Goal: Task Accomplishment & Management: Complete application form

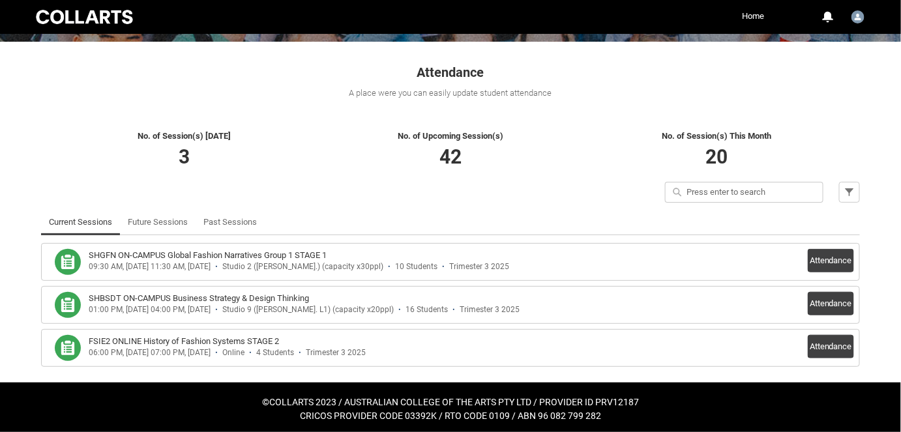
scroll to position [203, 0]
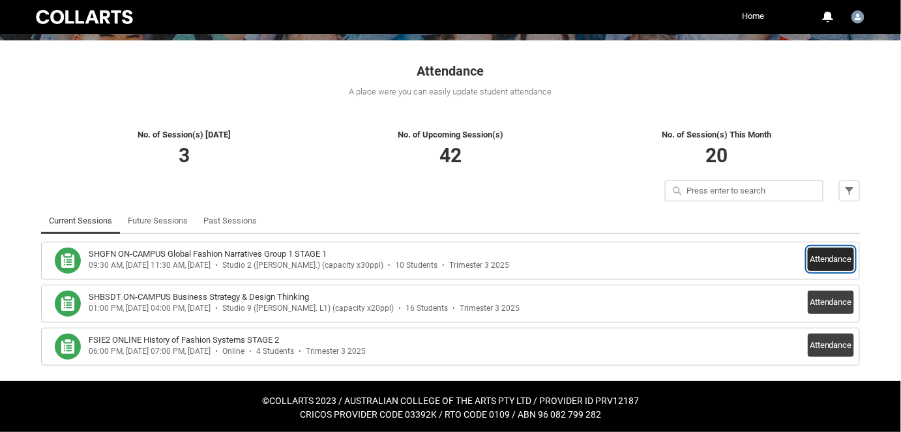
click at [837, 259] on button "Attendance" at bounding box center [831, 259] width 46 height 23
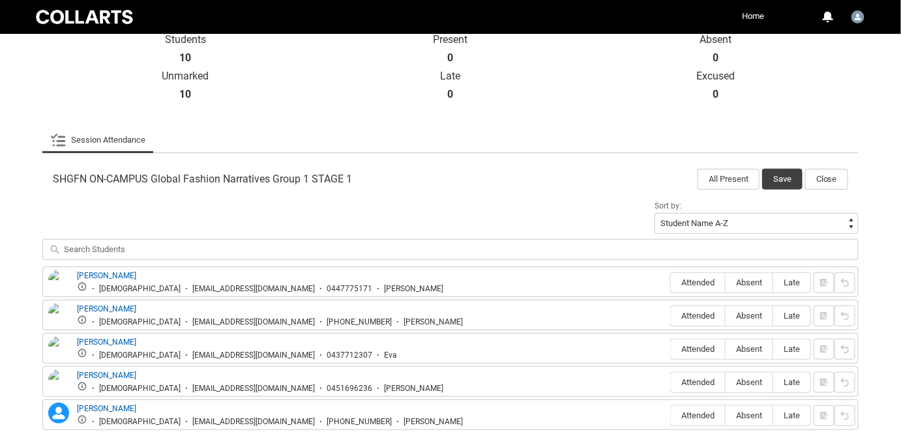
scroll to position [359, 0]
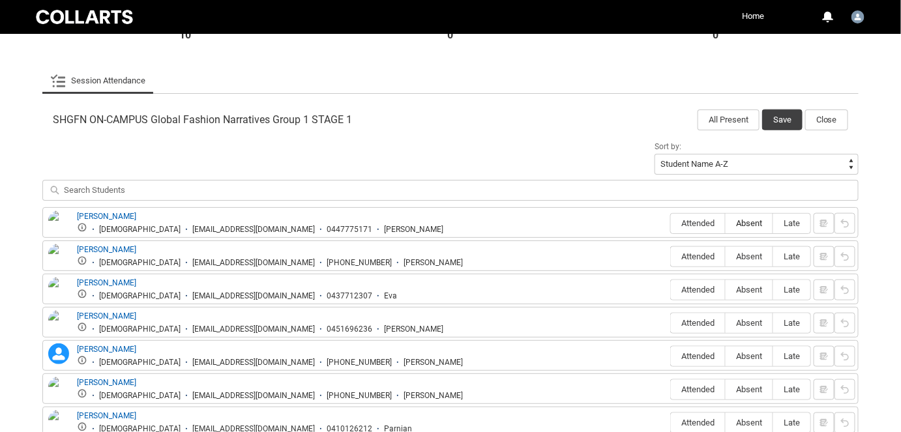
click at [745, 226] on span "Absent" at bounding box center [749, 223] width 47 height 10
click at [726, 224] on input "Absent" at bounding box center [725, 223] width 1 height 1
type lightning-radio-group "Absent"
radio input "true"
click at [747, 252] on span "Absent" at bounding box center [749, 257] width 47 height 10
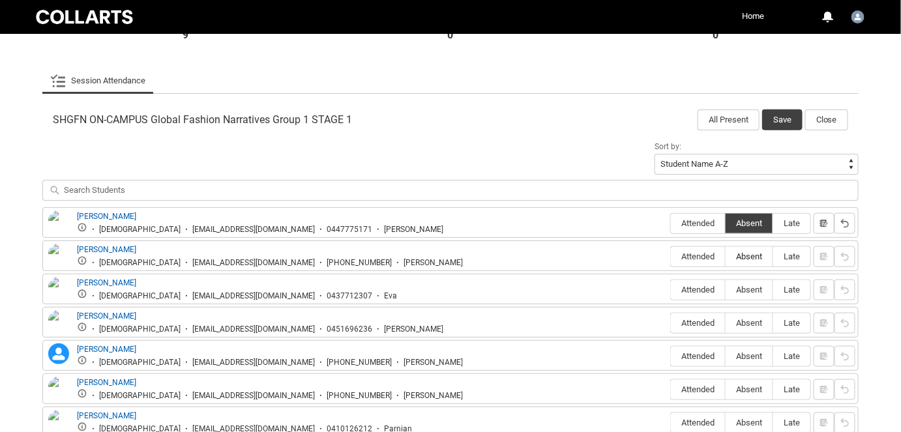
click at [726, 256] on input "Absent" at bounding box center [725, 256] width 1 height 1
type lightning-radio-group "Absent"
radio input "true"
click at [700, 228] on span "Attended" at bounding box center [698, 223] width 54 height 10
click at [671, 224] on input "Attended" at bounding box center [670, 223] width 1 height 1
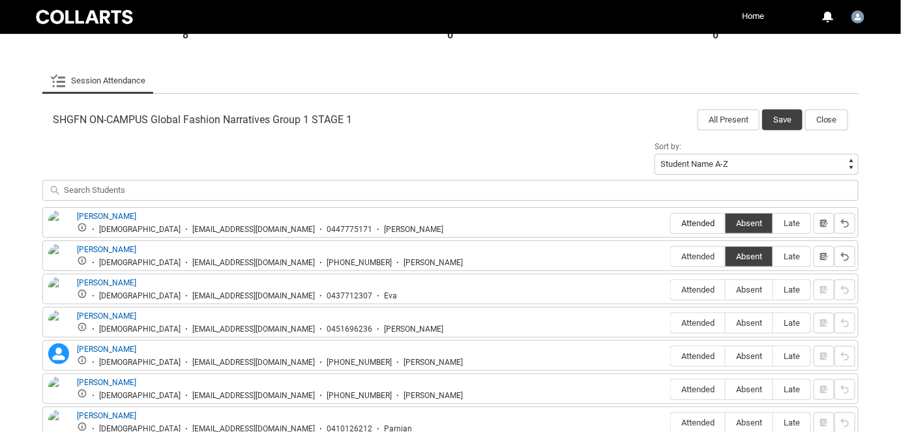
type lightning-radio-group "Attended"
radio input "true"
click at [745, 296] on label "Absent" at bounding box center [749, 290] width 47 height 20
click at [726, 290] on input "Absent" at bounding box center [725, 289] width 1 height 1
type lightning-radio-group "Absent"
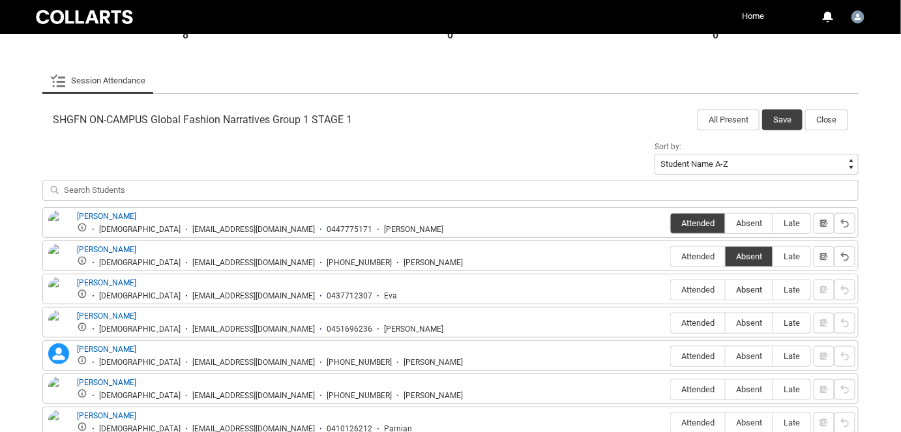
radio input "true"
click at [754, 329] on label "Absent" at bounding box center [749, 324] width 47 height 20
click at [726, 323] on input "Absent" at bounding box center [725, 323] width 1 height 1
type lightning-radio-group "Absent"
radio input "true"
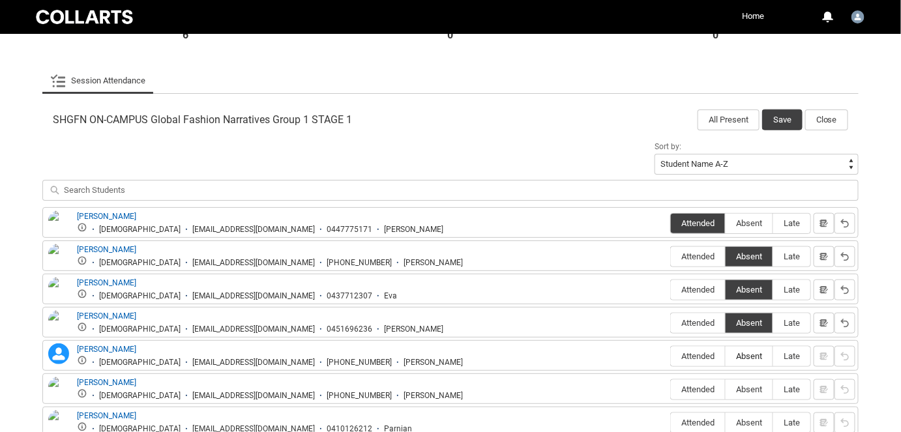
click at [741, 351] on span "Absent" at bounding box center [749, 356] width 47 height 10
click at [726, 356] on input "Absent" at bounding box center [725, 356] width 1 height 1
type lightning-radio-group "Absent"
radio input "true"
click at [703, 386] on span "Attended" at bounding box center [698, 390] width 54 height 10
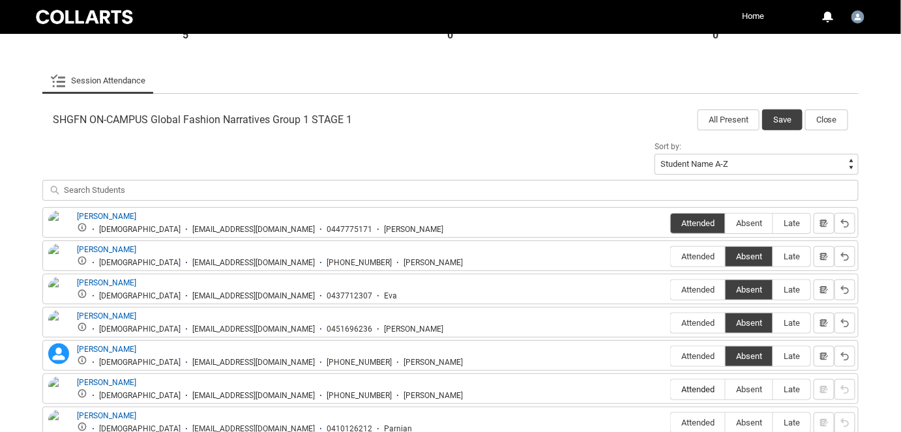
click at [671, 389] on input "Attended" at bounding box center [670, 389] width 1 height 1
type lightning-radio-group "Attended"
radio input "true"
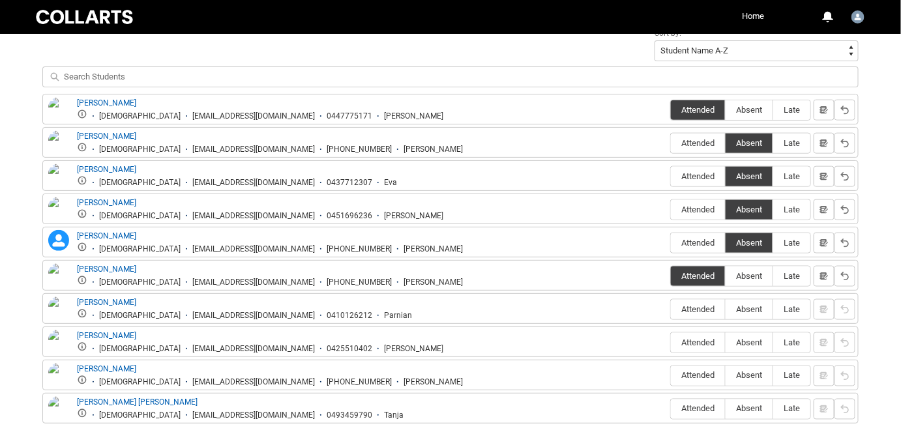
scroll to position [478, 0]
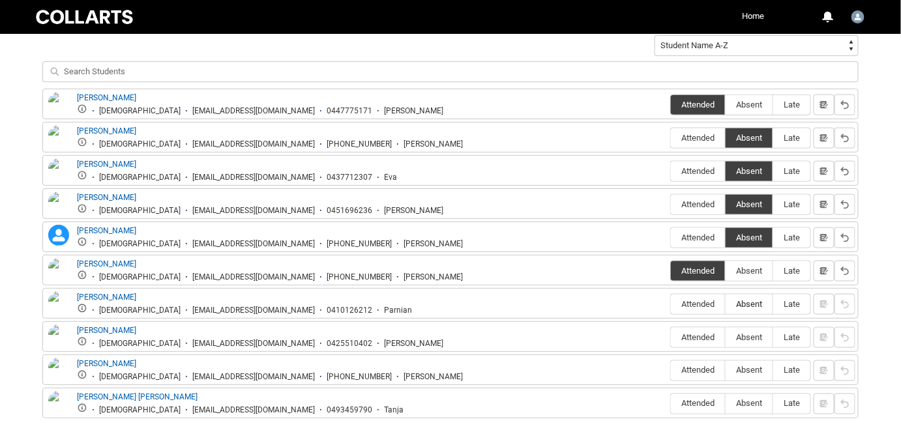
click at [752, 299] on span "Absent" at bounding box center [749, 304] width 47 height 10
click at [726, 304] on input "Absent" at bounding box center [725, 304] width 1 height 1
type lightning-radio-group "Absent"
radio input "true"
click at [745, 334] on span "Absent" at bounding box center [749, 338] width 47 height 10
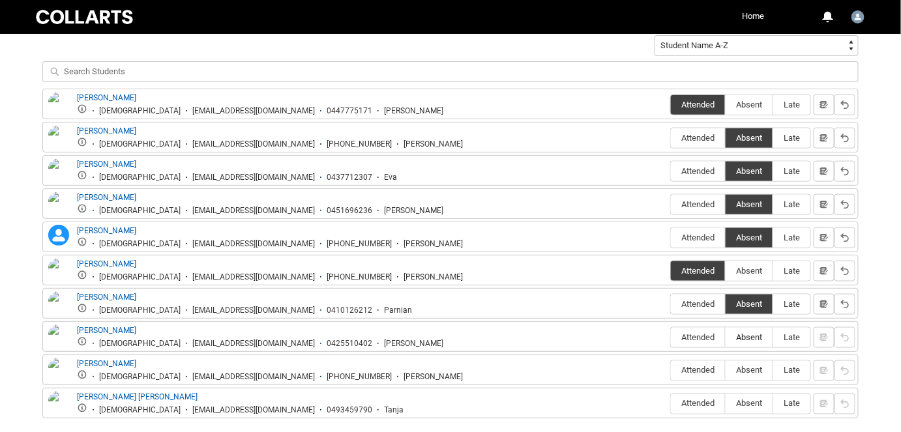
click at [726, 337] on input "Absent" at bounding box center [725, 337] width 1 height 1
type lightning-radio-group "Absent"
radio input "true"
click at [700, 376] on label "Attended" at bounding box center [698, 371] width 54 height 20
click at [671, 371] on input "Attended" at bounding box center [670, 370] width 1 height 1
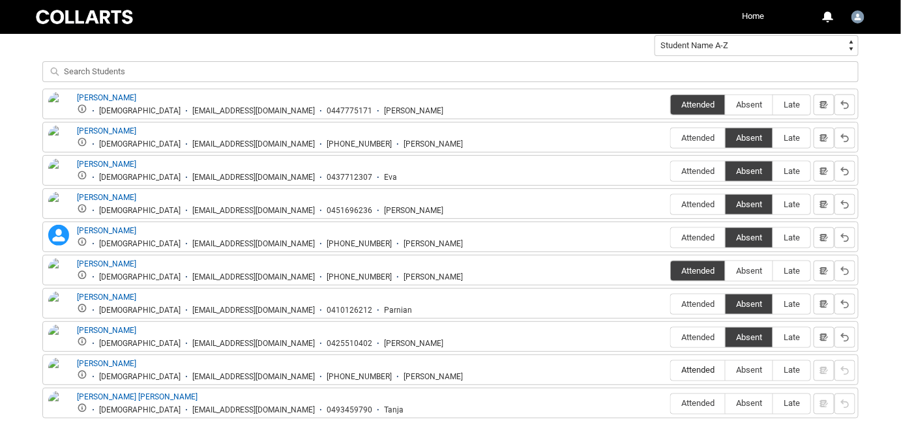
type lightning-radio-group "Attended"
radio input "true"
click at [714, 299] on span "Attended" at bounding box center [698, 304] width 54 height 10
click at [671, 304] on input "Attended" at bounding box center [670, 304] width 1 height 1
type lightning-radio-group "Attended"
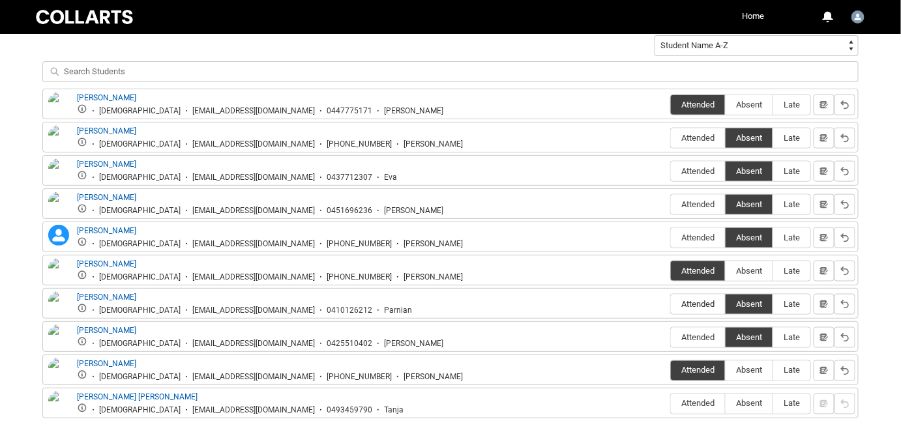
radio input "true"
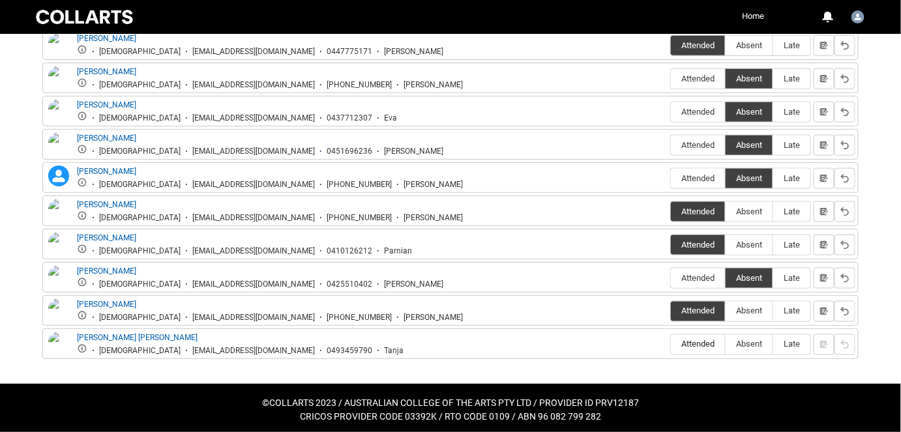
click at [698, 349] on label "Attended" at bounding box center [698, 345] width 54 height 20
click at [671, 345] on input "Attended" at bounding box center [670, 344] width 1 height 1
type lightning-radio-group "Attended"
radio input "true"
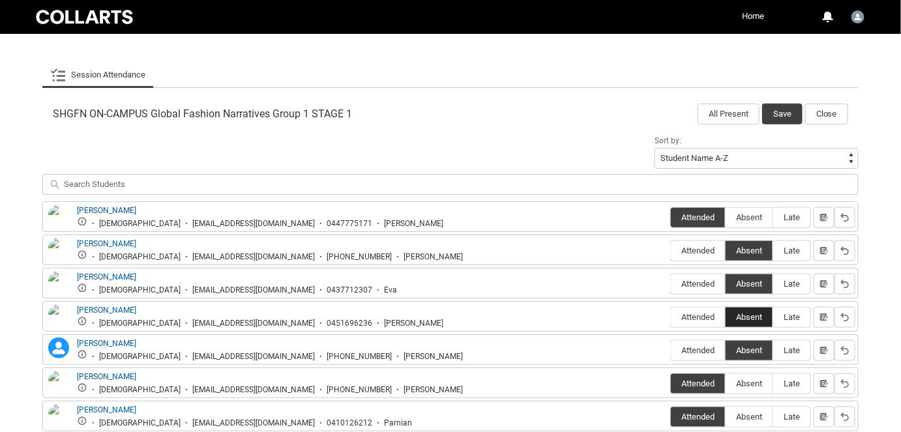
scroll to position [359, 0]
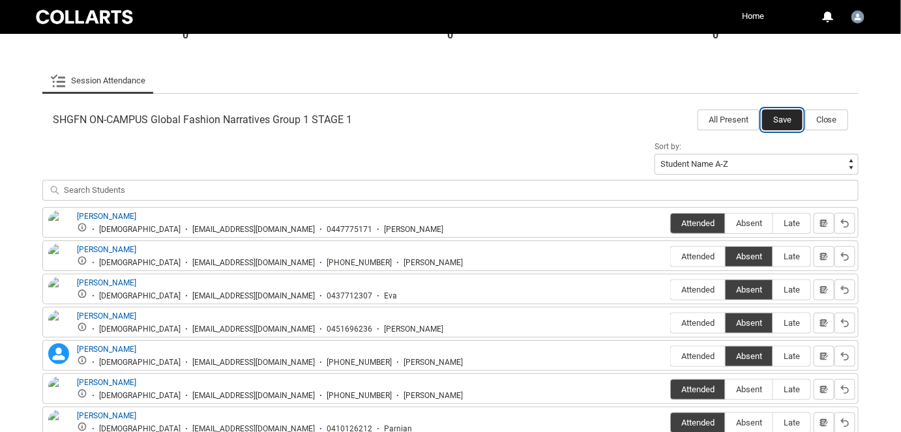
click at [784, 123] on button "Save" at bounding box center [782, 120] width 40 height 21
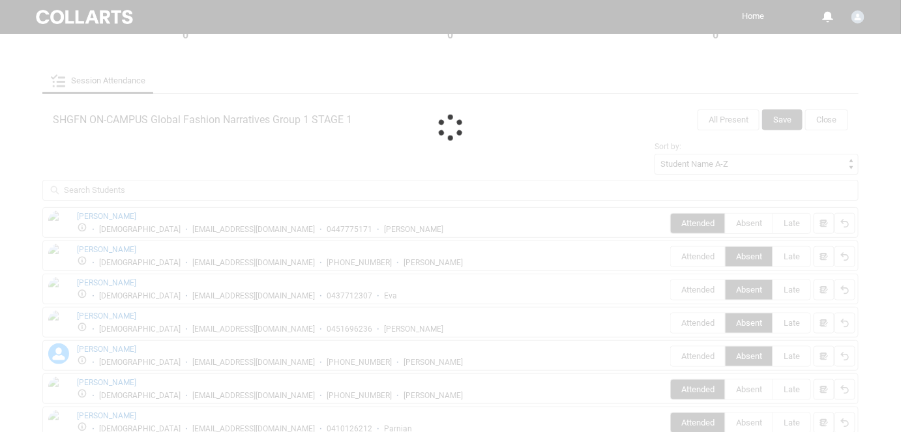
scroll to position [203, 0]
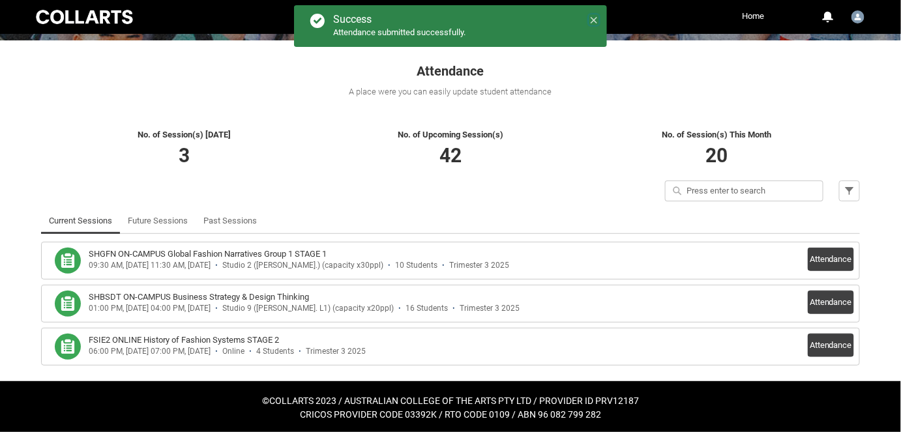
click at [595, 14] on lightning-primitive-icon at bounding box center [593, 19] width 9 height 10
